Goal: Task Accomplishment & Management: Use online tool/utility

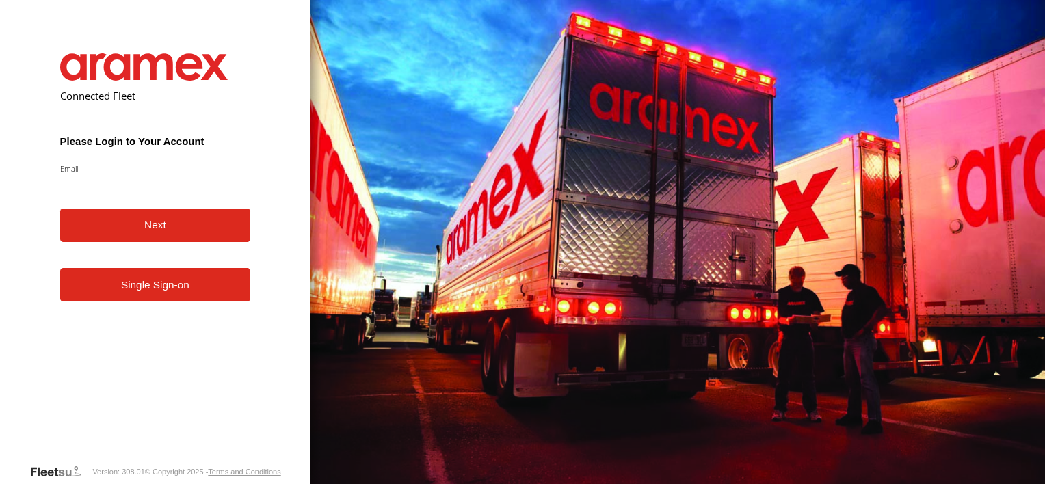
click at [175, 188] on input "Email" at bounding box center [155, 186] width 191 height 25
type input "**********"
click at [165, 230] on button "Next" at bounding box center [155, 226] width 191 height 34
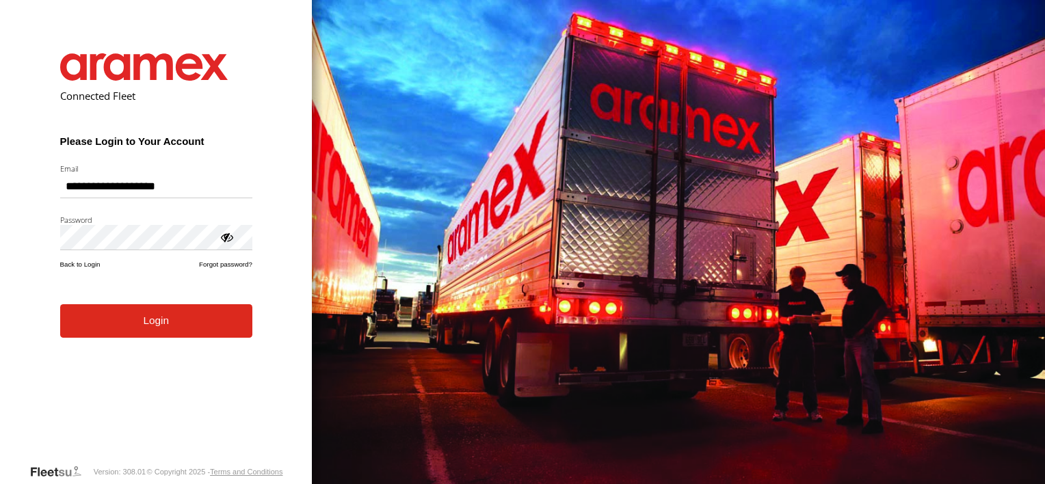
click at [137, 334] on button "Login" at bounding box center [156, 321] width 192 height 34
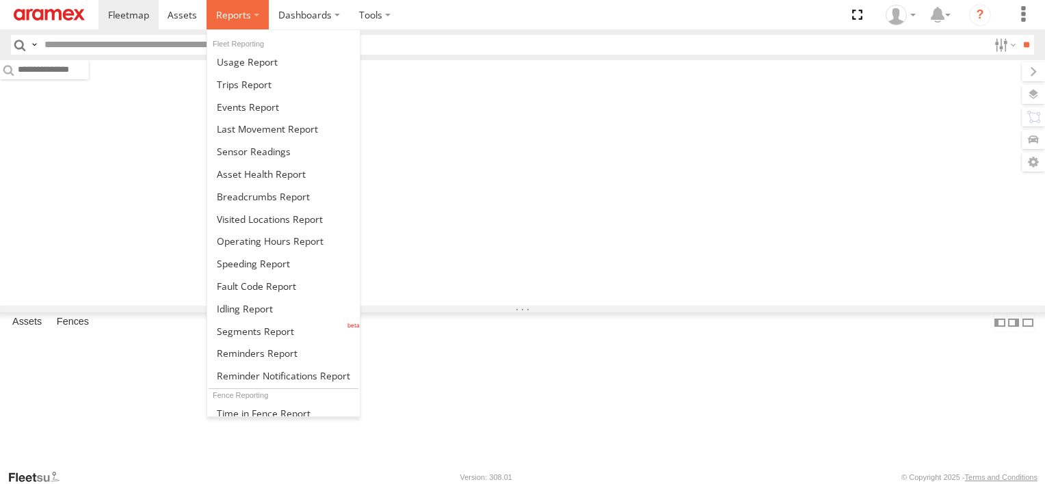
click at [249, 25] on label at bounding box center [237, 14] width 62 height 29
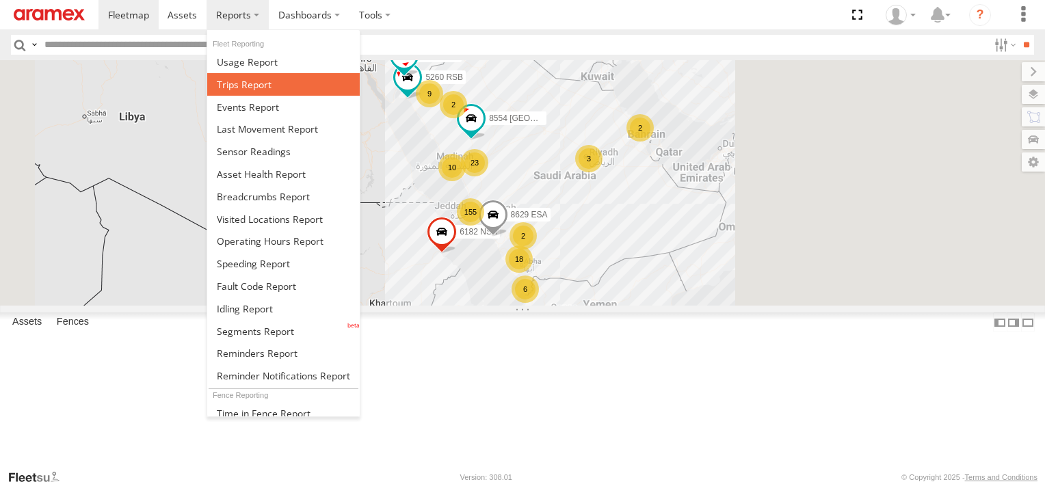
click at [256, 84] on span at bounding box center [244, 84] width 55 height 13
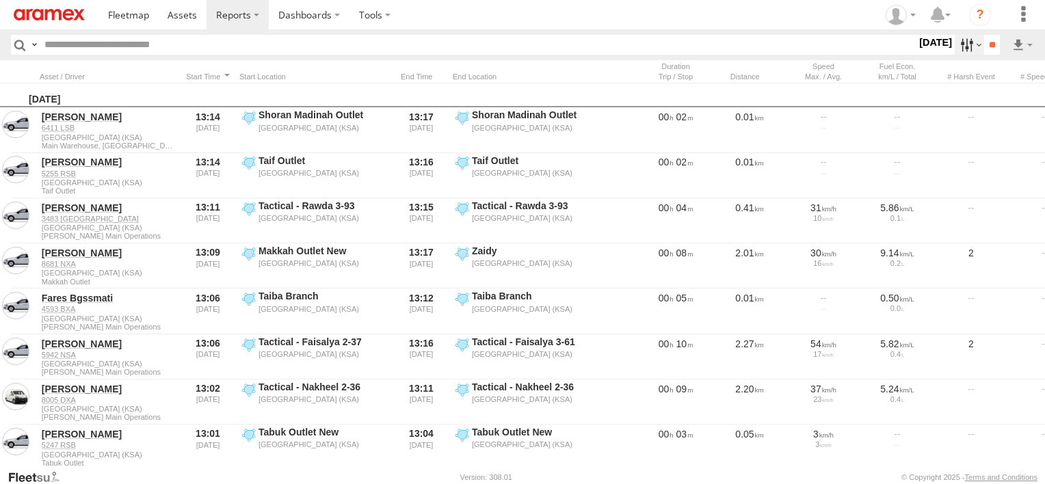
click at [954, 42] on label at bounding box center [968, 45] width 29 height 20
click at [0, 0] on label at bounding box center [0, 0] width 0 height 0
click at [0, 0] on span "Abha Warhouse" at bounding box center [0, 0] width 0 height 0
click at [0, 0] on span "Baha warehouse" at bounding box center [0, 0] width 0 height 0
click at [0, 0] on span "Gizan Outlet" at bounding box center [0, 0] width 0 height 0
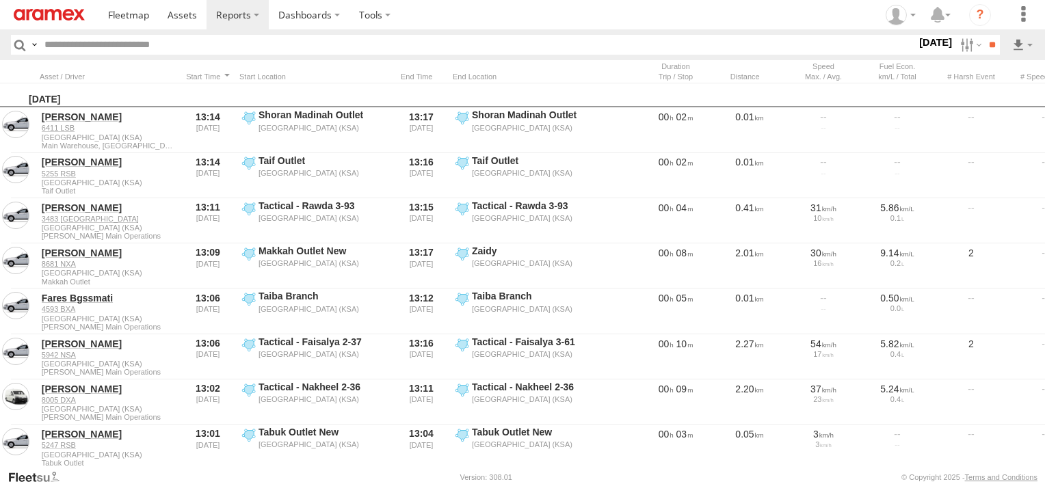
click at [0, 0] on span "Khamis Mushait Outlet" at bounding box center [0, 0] width 0 height 0
click at [0, 0] on span "Main Warehouse, [GEOGRAPHIC_DATA]" at bounding box center [0, 0] width 0 height 0
click at [0, 0] on span "Makkah Outlet" at bounding box center [0, 0] width 0 height 0
click at [0, 0] on span "Najran" at bounding box center [0, 0] width 0 height 0
click at [0, 0] on span "Qunfuda" at bounding box center [0, 0] width 0 height 0
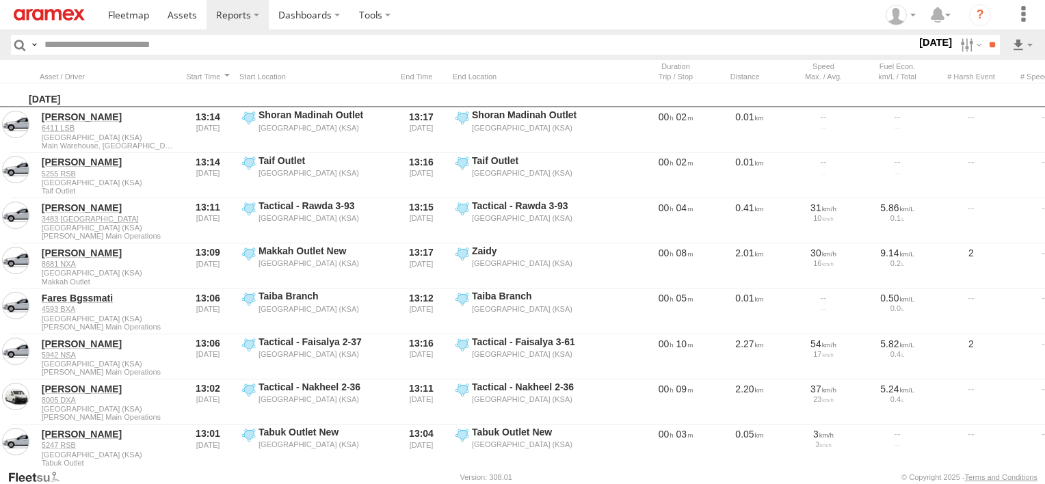
click at [0, 0] on span "Tabuk Outlet" at bounding box center [0, 0] width 0 height 0
click at [0, 0] on span "Taif Outlet" at bounding box center [0, 0] width 0 height 0
click at [0, 0] on span "Yanbu Outlet" at bounding box center [0, 0] width 0 height 0
click at [994, 51] on input "**" at bounding box center [992, 45] width 16 height 20
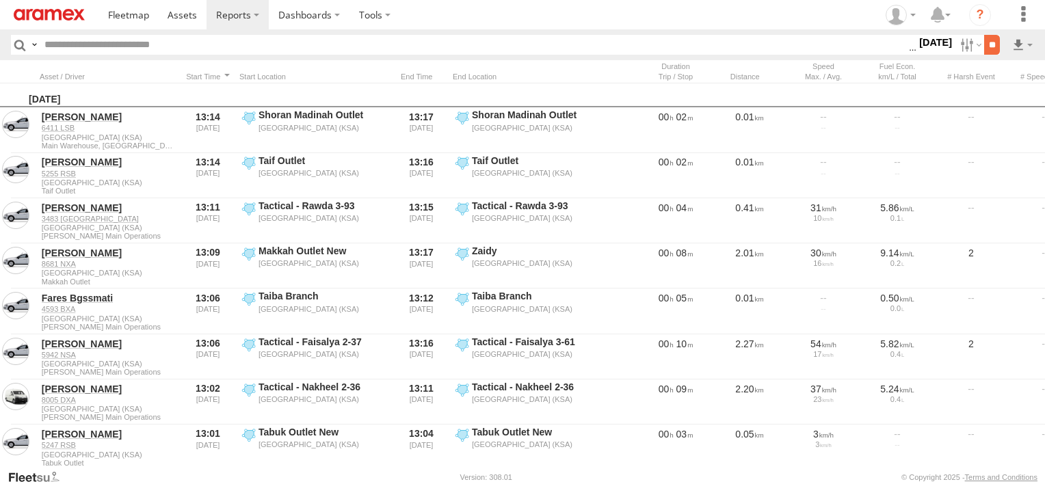
scroll to position [0, 0]
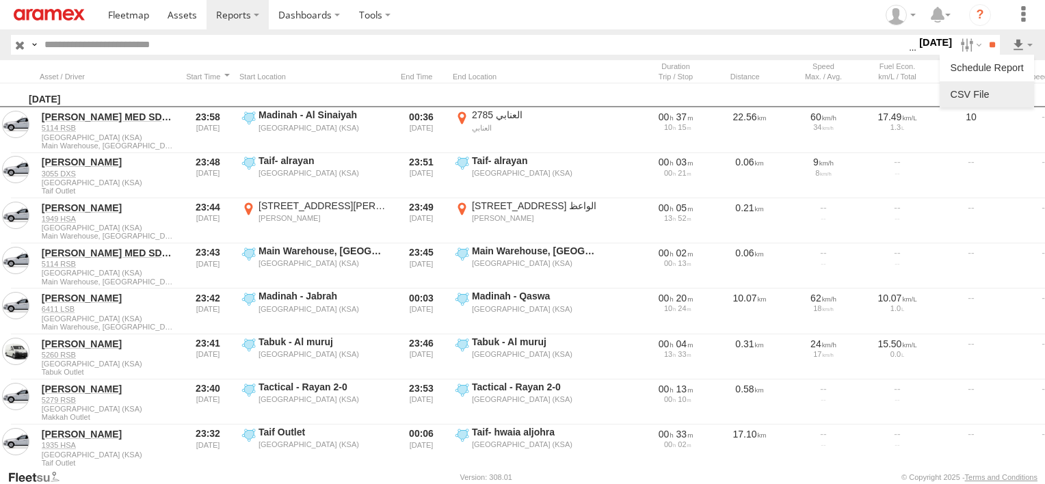
click at [1006, 85] on link at bounding box center [986, 94] width 83 height 21
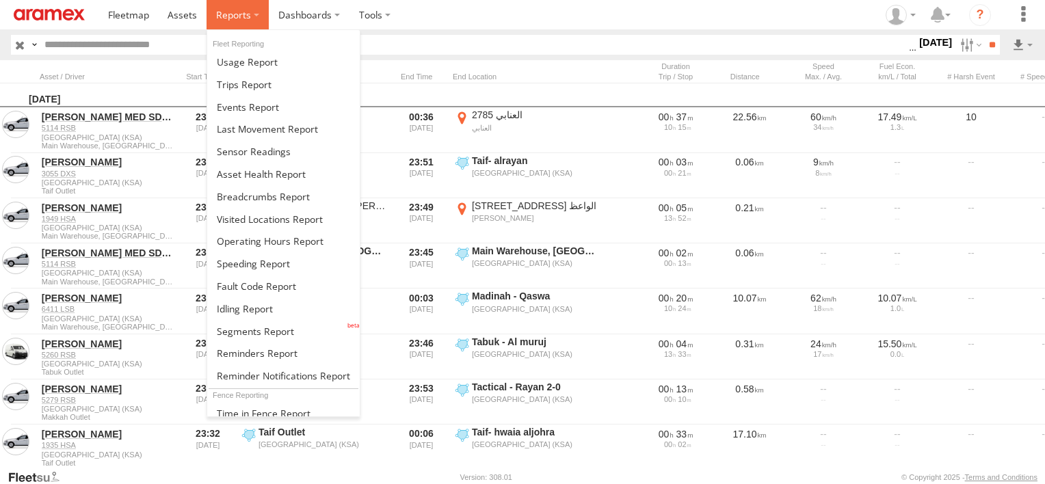
click at [220, 11] on span at bounding box center [233, 14] width 35 height 13
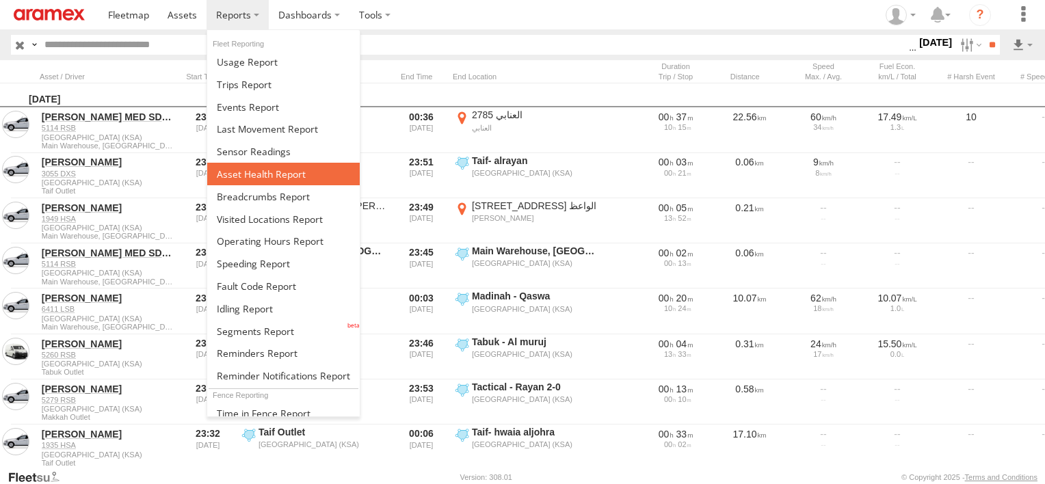
click at [244, 174] on span at bounding box center [261, 174] width 89 height 13
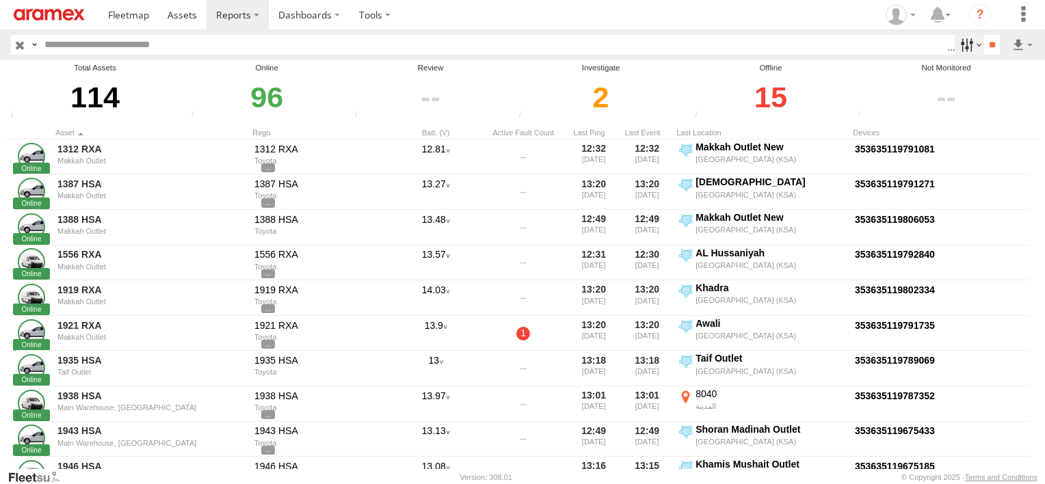
click at [964, 46] on label at bounding box center [968, 45] width 29 height 20
click at [0, 0] on span "Review" at bounding box center [0, 0] width 0 height 0
click at [0, 0] on span "Investigate" at bounding box center [0, 0] width 0 height 0
click at [0, 0] on span "Offline" at bounding box center [0, 0] width 0 height 0
click at [984, 47] on input "**" at bounding box center [992, 45] width 16 height 20
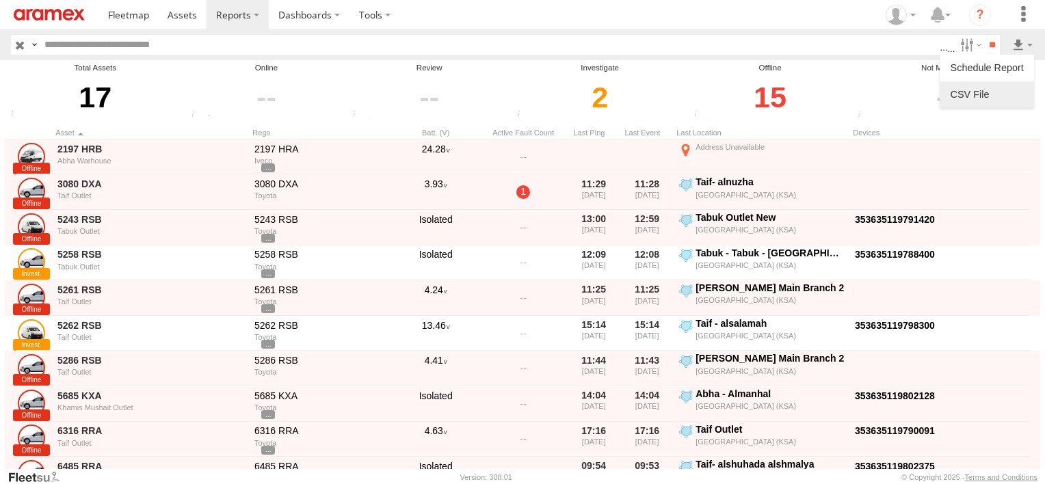
click at [1014, 95] on link at bounding box center [986, 94] width 83 height 21
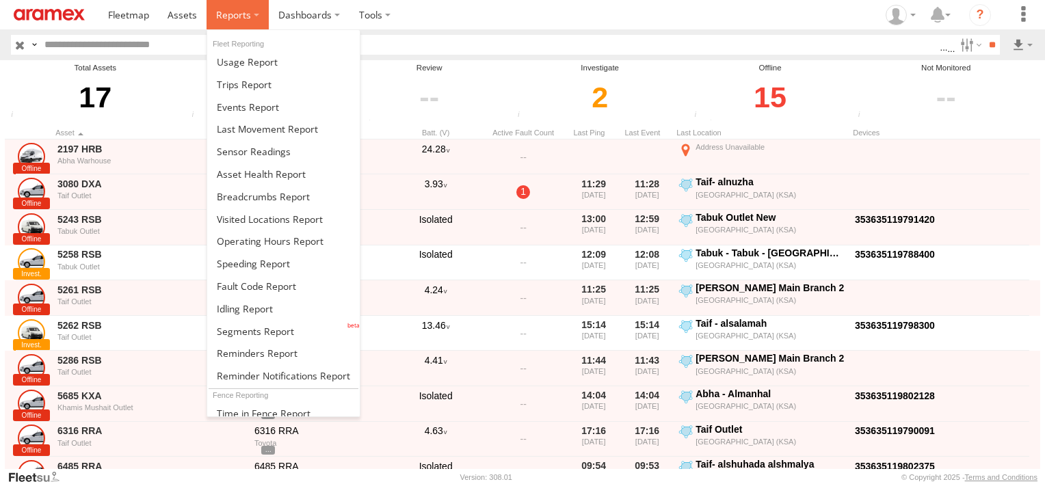
click at [232, 16] on span at bounding box center [233, 14] width 35 height 13
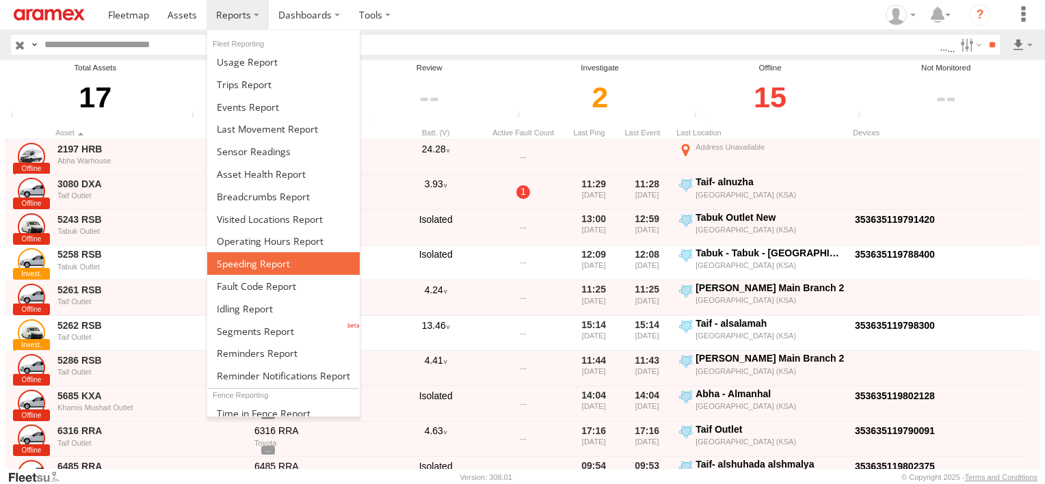
click at [252, 258] on span at bounding box center [253, 263] width 73 height 13
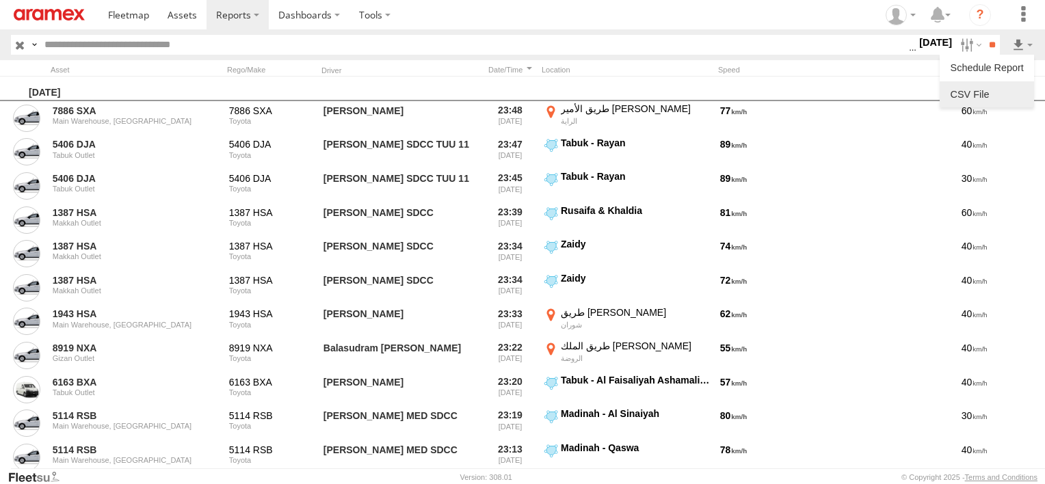
click at [1006, 90] on link at bounding box center [986, 94] width 83 height 21
click at [954, 45] on label at bounding box center [968, 45] width 29 height 20
click at [0, 0] on label at bounding box center [0, 0] width 0 height 0
click at [989, 49] on input "**" at bounding box center [992, 45] width 16 height 20
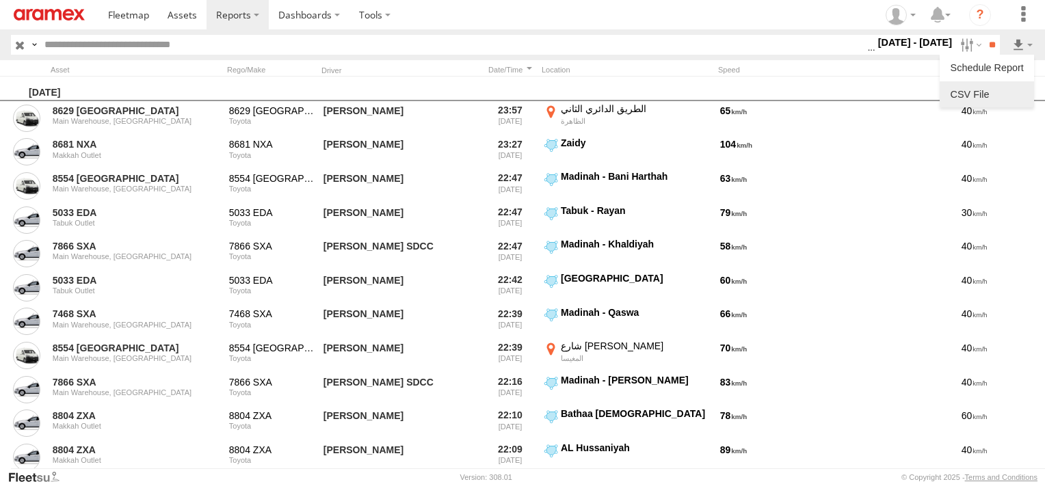
click at [1009, 86] on link at bounding box center [986, 94] width 83 height 21
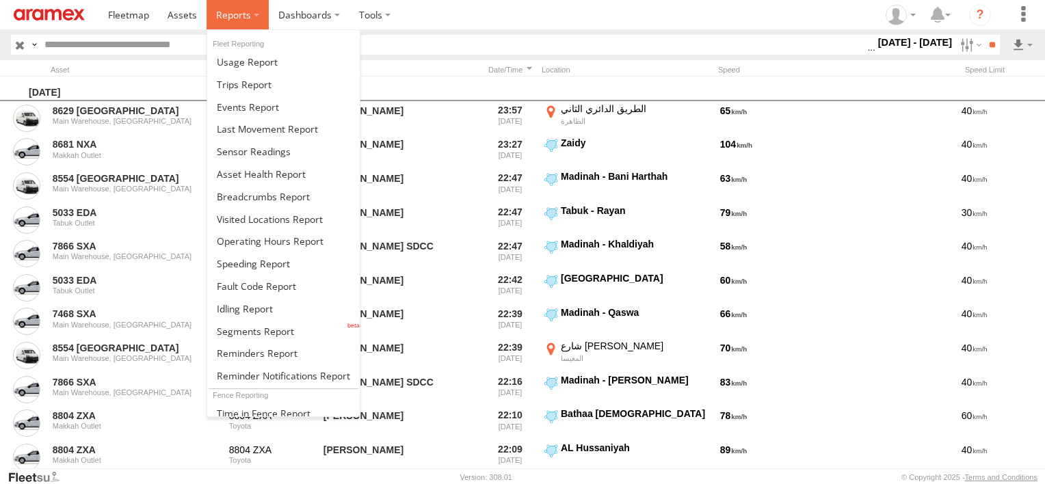
click at [232, 15] on span at bounding box center [233, 14] width 35 height 13
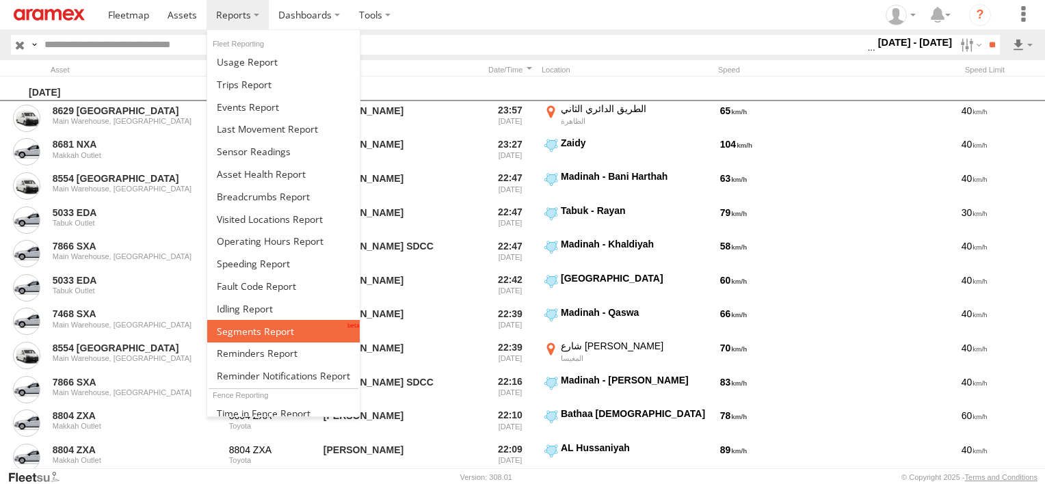
click at [262, 325] on span at bounding box center [255, 331] width 77 height 13
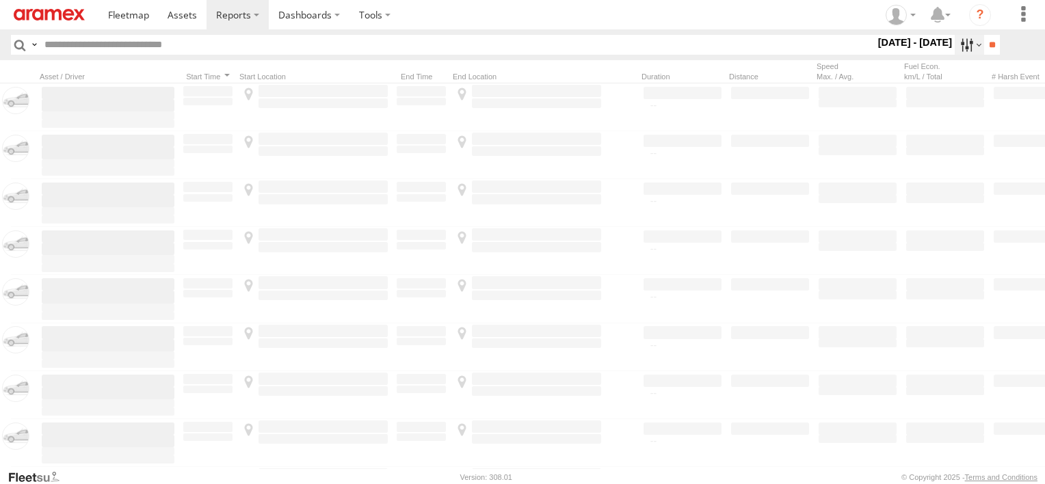
click at [957, 41] on label at bounding box center [968, 45] width 29 height 20
click at [0, 0] on label at bounding box center [0, 0] width 0 height 0
click at [0, 0] on span "Abha Warhouse" at bounding box center [0, 0] width 0 height 0
click at [0, 0] on span "Baha warehouse" at bounding box center [0, 0] width 0 height 0
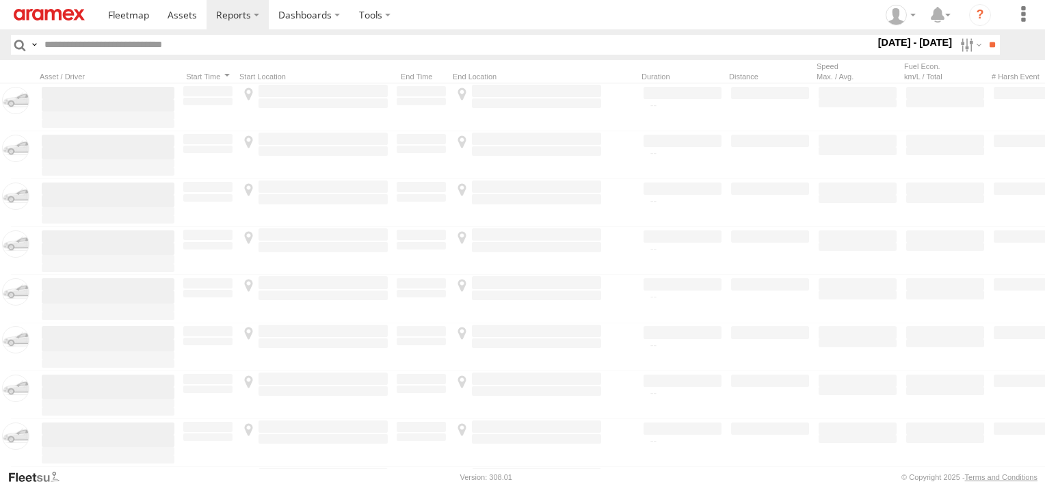
click at [0, 0] on span "Gizan Outlet" at bounding box center [0, 0] width 0 height 0
click at [0, 0] on span "Khamis Mushait Outlet" at bounding box center [0, 0] width 0 height 0
click at [0, 0] on span "Main Warehouse, [GEOGRAPHIC_DATA]" at bounding box center [0, 0] width 0 height 0
click at [0, 0] on span "Makkah Outlet" at bounding box center [0, 0] width 0 height 0
click at [0, 0] on span "Najran" at bounding box center [0, 0] width 0 height 0
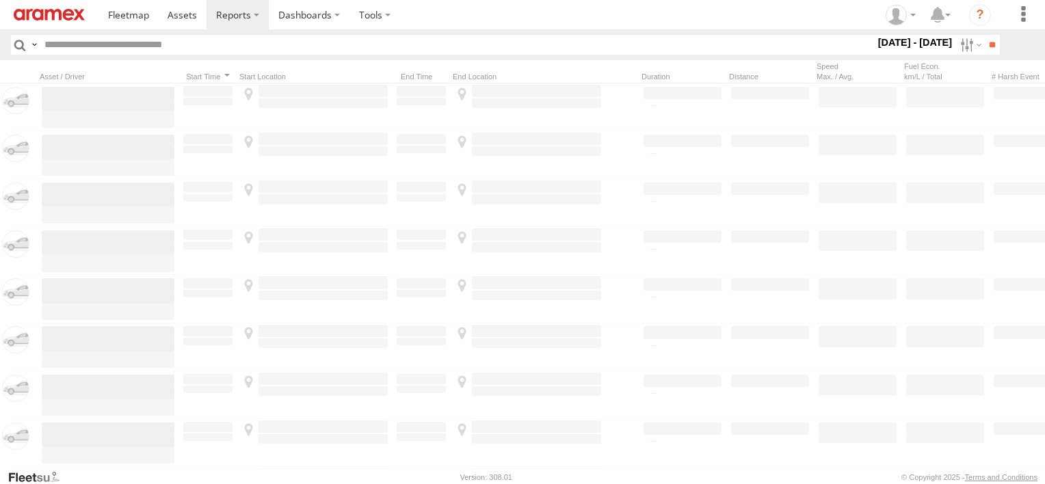
drag, startPoint x: 49, startPoint y: 407, endPoint x: 52, endPoint y: 420, distance: 12.6
click at [0, 0] on div "Qunfuda" at bounding box center [0, 0] width 0 height 0
click at [0, 0] on span "Tabuk Outlet" at bounding box center [0, 0] width 0 height 0
click at [0, 0] on span "Qunfuda" at bounding box center [0, 0] width 0 height 0
click at [0, 0] on span "Taif Outlet" at bounding box center [0, 0] width 0 height 0
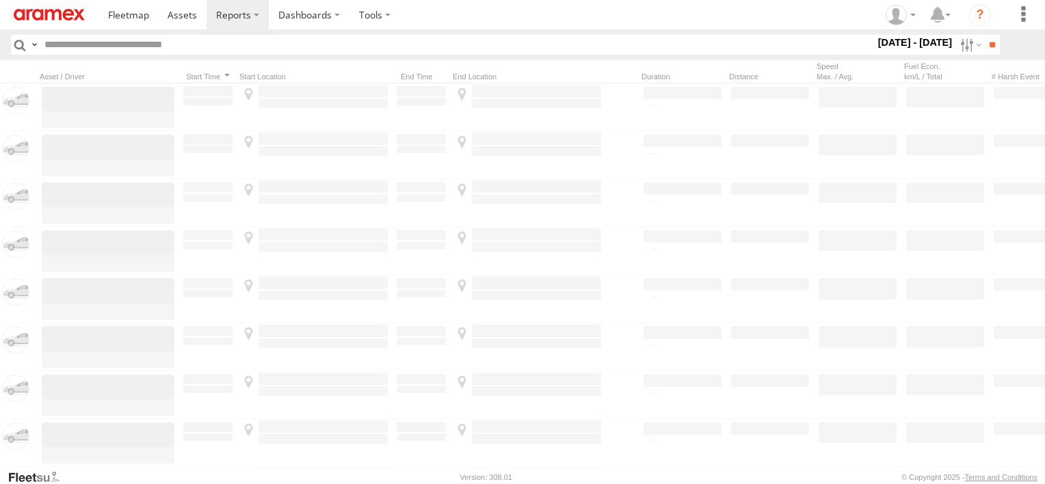
click at [0, 0] on div "Yanbu Outlet" at bounding box center [0, 0] width 0 height 0
click at [0, 0] on span "Yanbu Outlet" at bounding box center [0, 0] width 0 height 0
click at [995, 36] on input "**" at bounding box center [992, 45] width 16 height 20
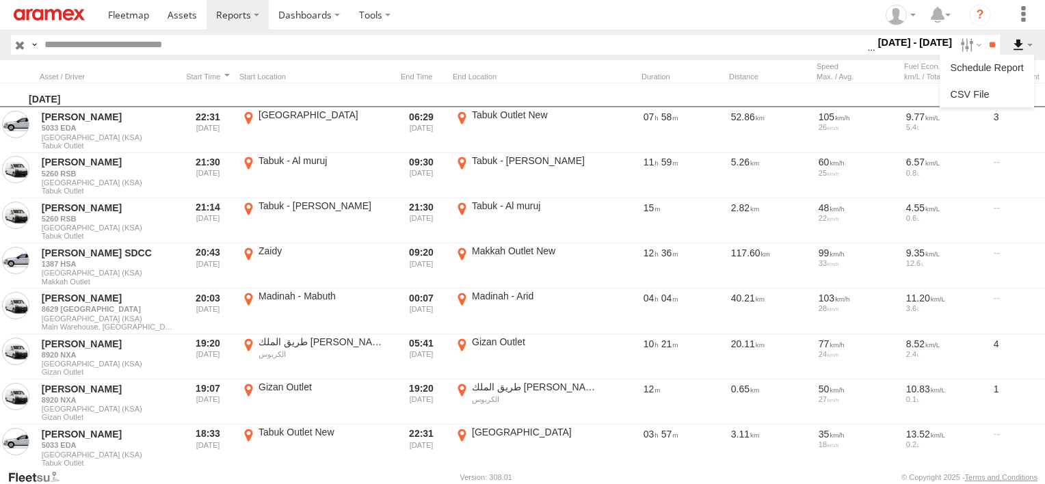
click at [1017, 43] on label at bounding box center [1021, 45] width 23 height 20
click at [1001, 86] on link at bounding box center [986, 94] width 83 height 21
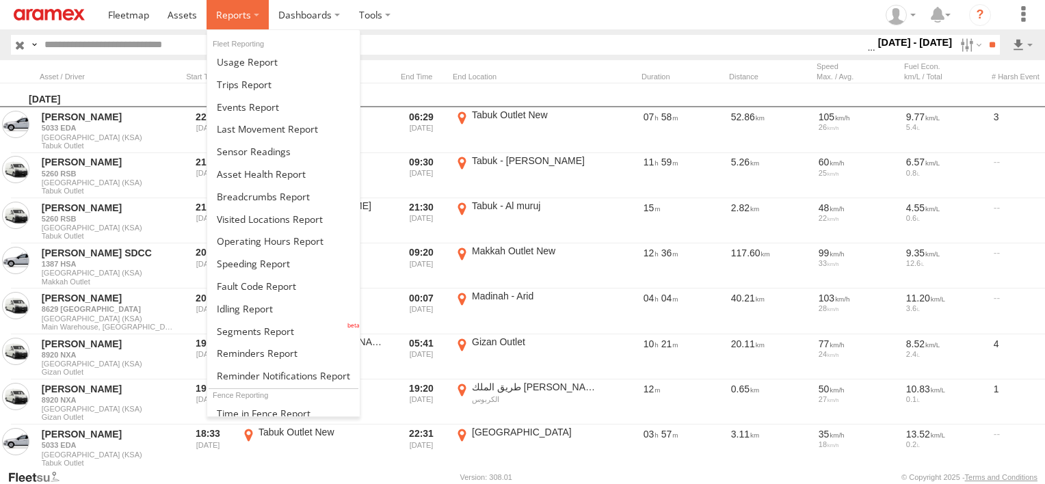
click at [249, 15] on label at bounding box center [237, 14] width 62 height 29
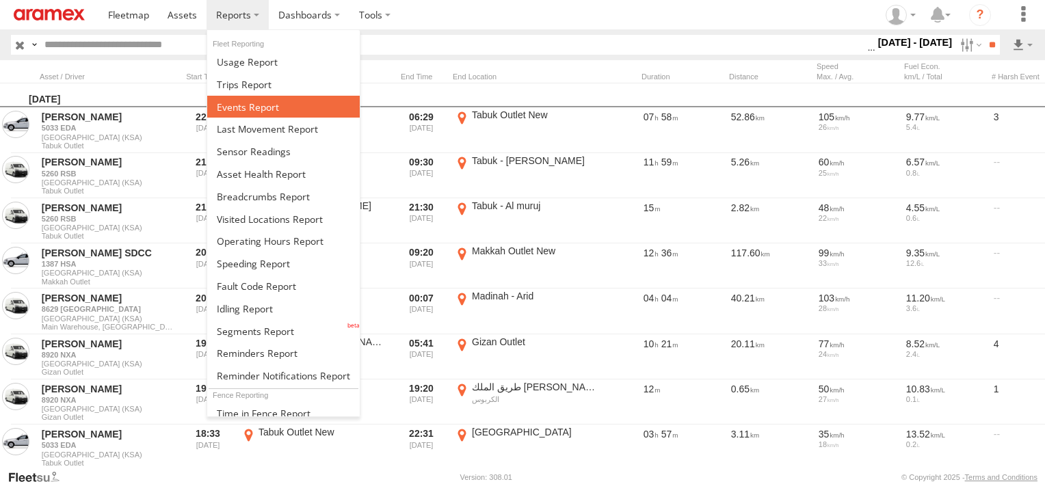
click at [261, 98] on link at bounding box center [283, 107] width 152 height 23
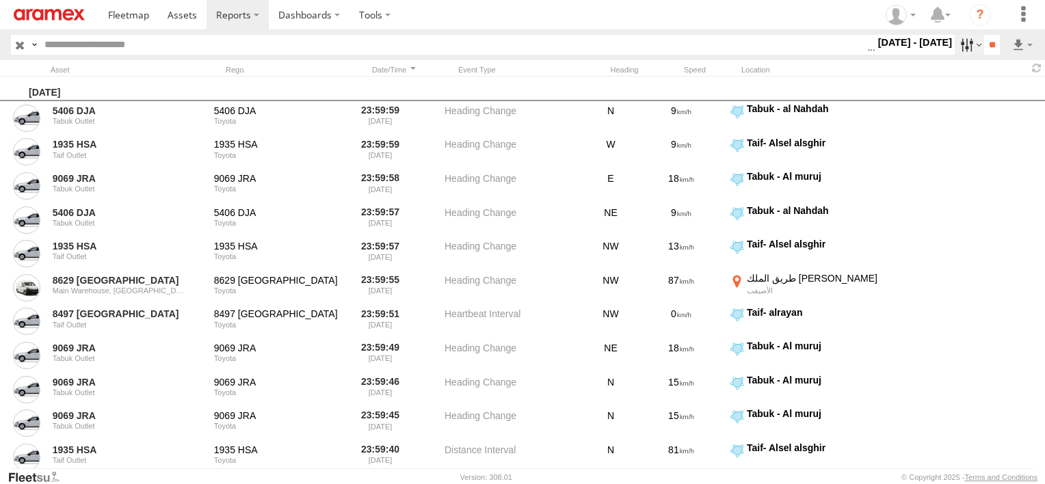
click at [962, 46] on label at bounding box center [968, 45] width 29 height 20
click at [0, 0] on span "Potential Roll Over" at bounding box center [0, 0] width 0 height 0
click at [0, 0] on span "External Power Lost" at bounding box center [0, 0] width 0 height 0
click at [984, 44] on input "**" at bounding box center [992, 45] width 16 height 20
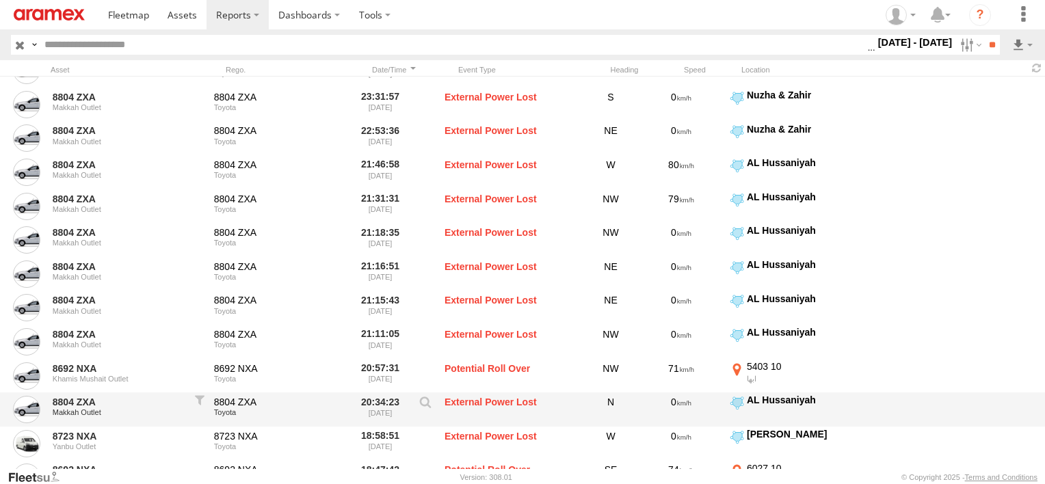
scroll to position [957, 0]
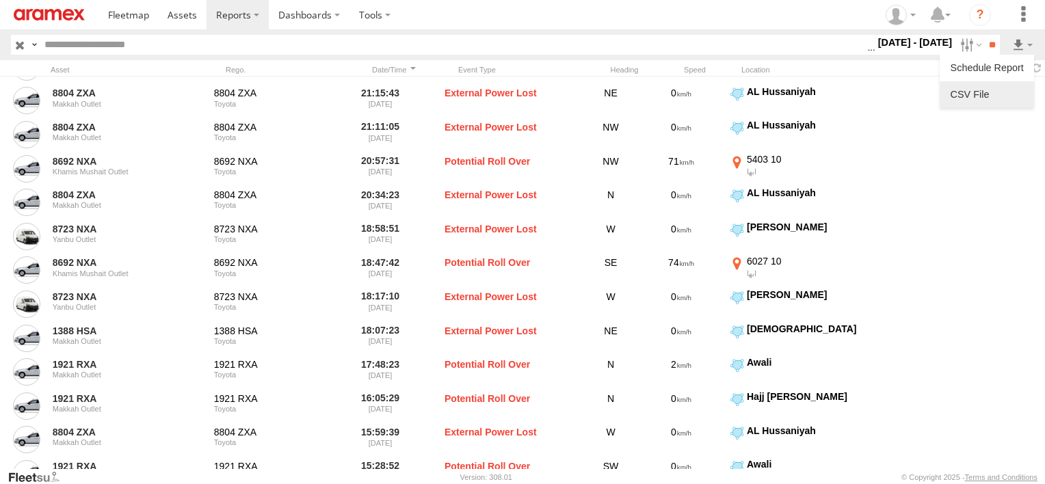
click at [1008, 89] on link at bounding box center [986, 94] width 83 height 21
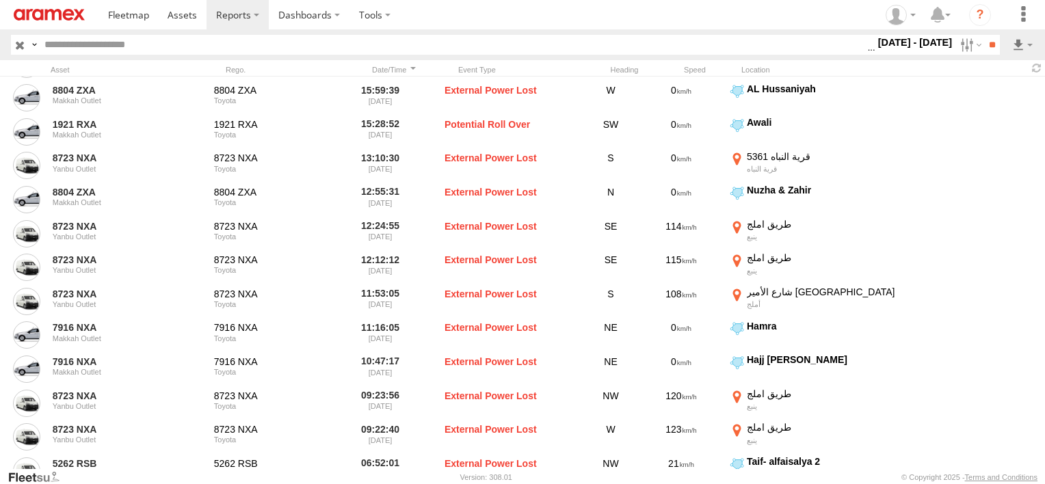
scroll to position [1367, 0]
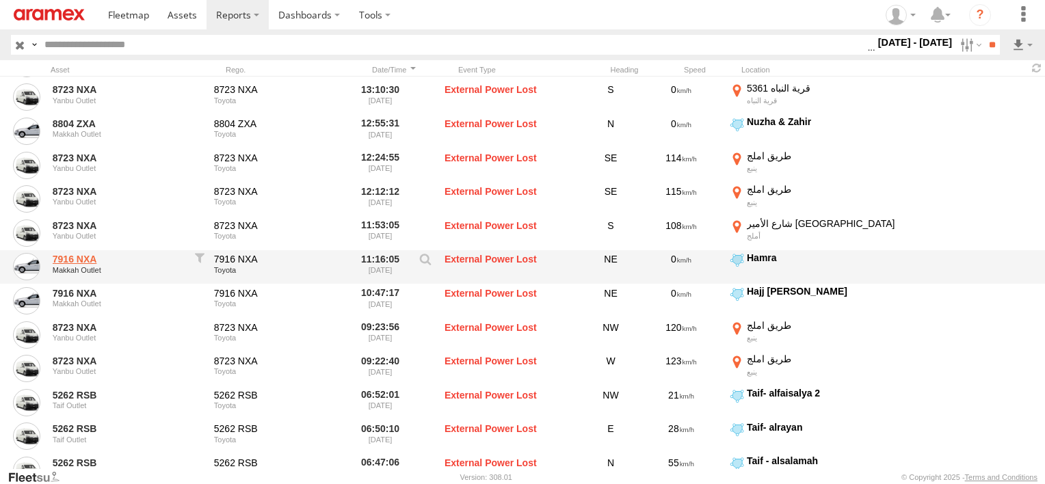
click at [64, 256] on link "7916 NXA" at bounding box center [119, 259] width 133 height 12
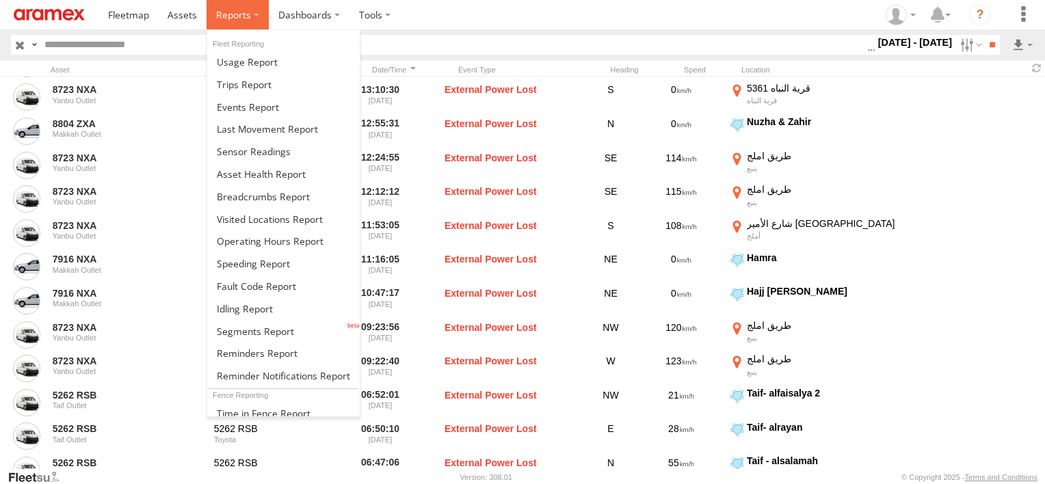
click at [245, 16] on span at bounding box center [233, 14] width 35 height 13
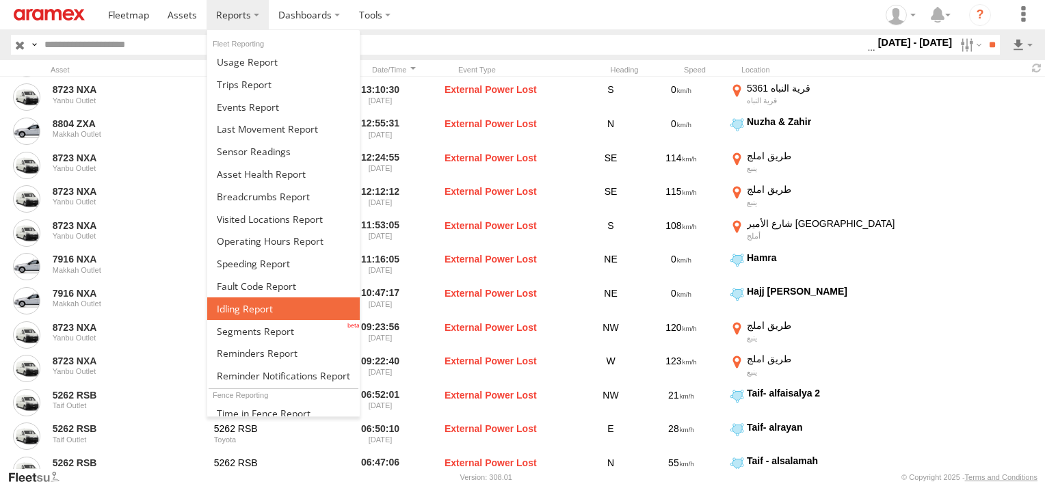
click at [239, 311] on link at bounding box center [283, 308] width 152 height 23
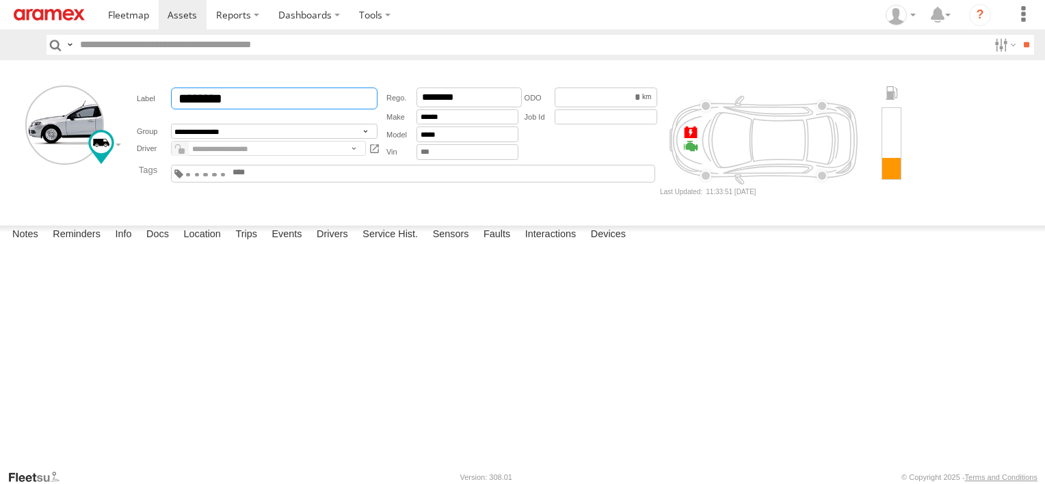
drag, startPoint x: 237, startPoint y: 91, endPoint x: 119, endPoint y: 107, distance: 118.6
click at [119, 107] on form "**********" at bounding box center [522, 140] width 1035 height 150
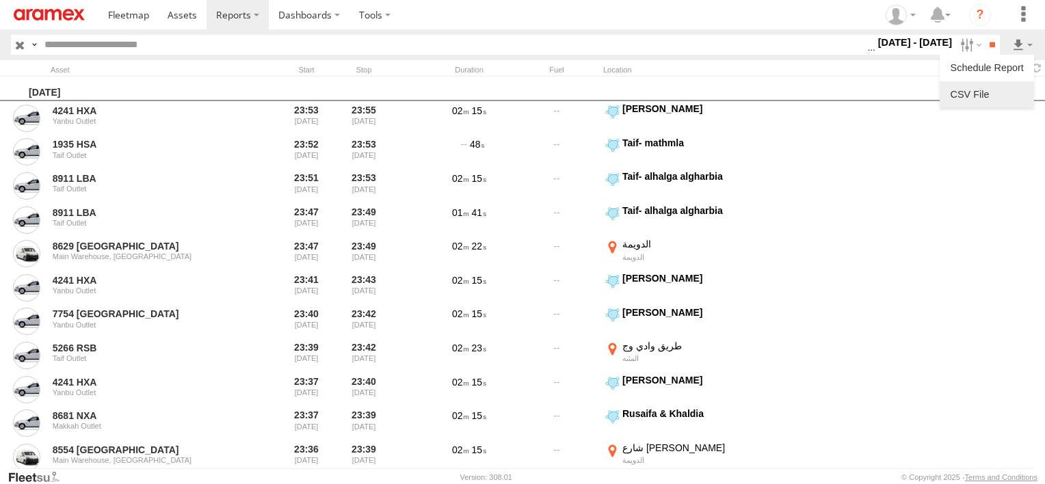
click at [1011, 85] on link at bounding box center [986, 94] width 83 height 21
